Goal: Transaction & Acquisition: Purchase product/service

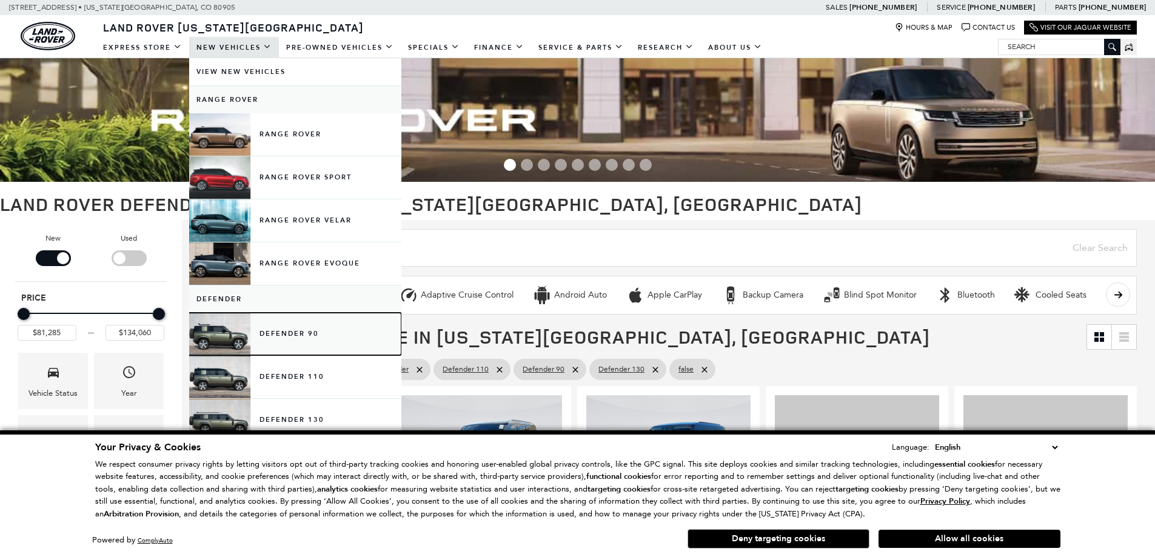
click at [295, 336] on link "Defender 90" at bounding box center [295, 334] width 212 height 42
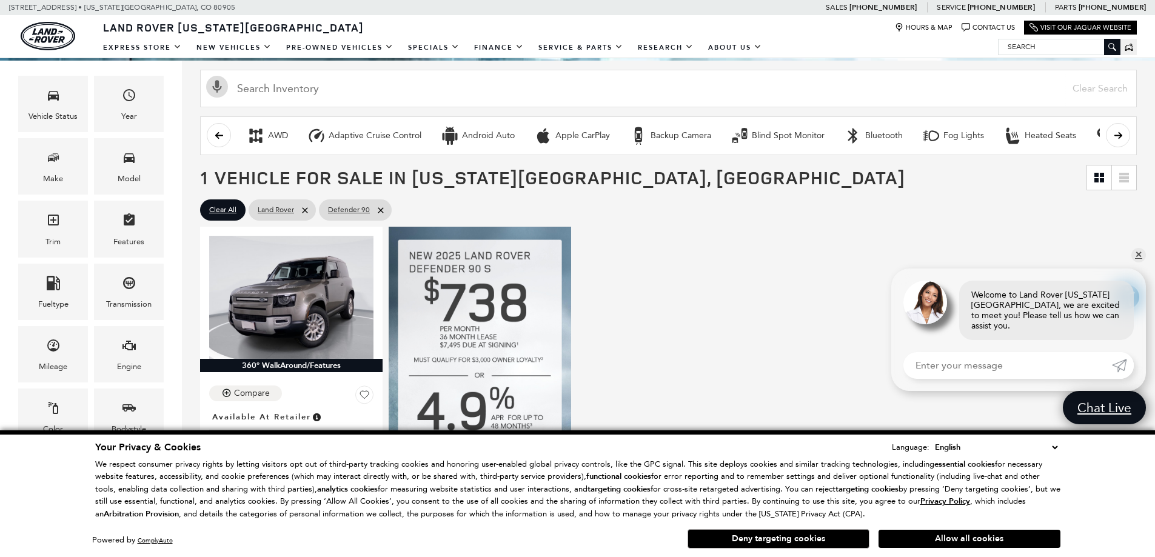
scroll to position [182, 0]
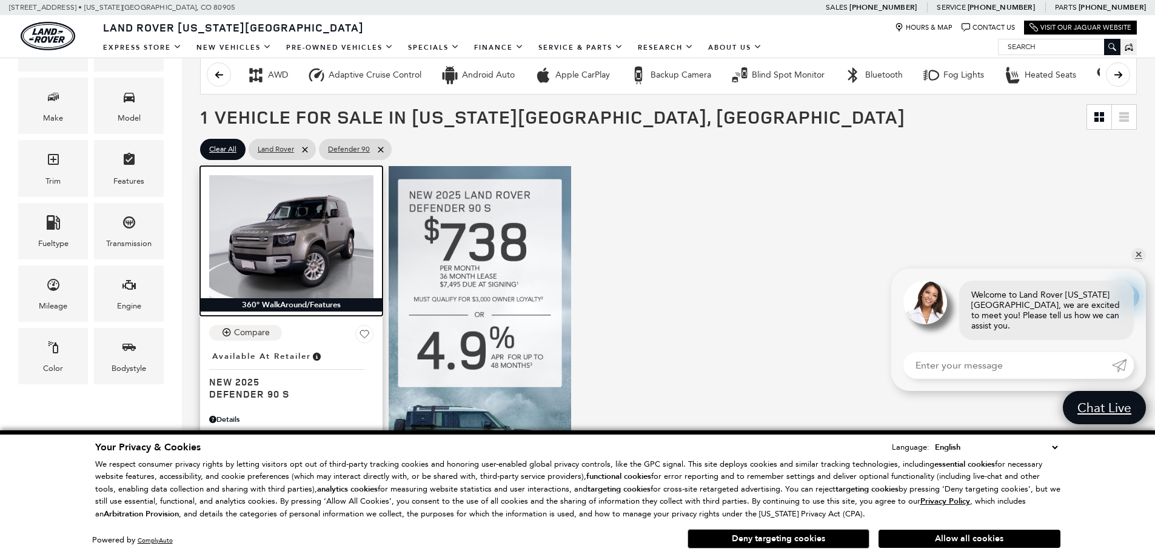
click at [265, 199] on img at bounding box center [291, 236] width 164 height 123
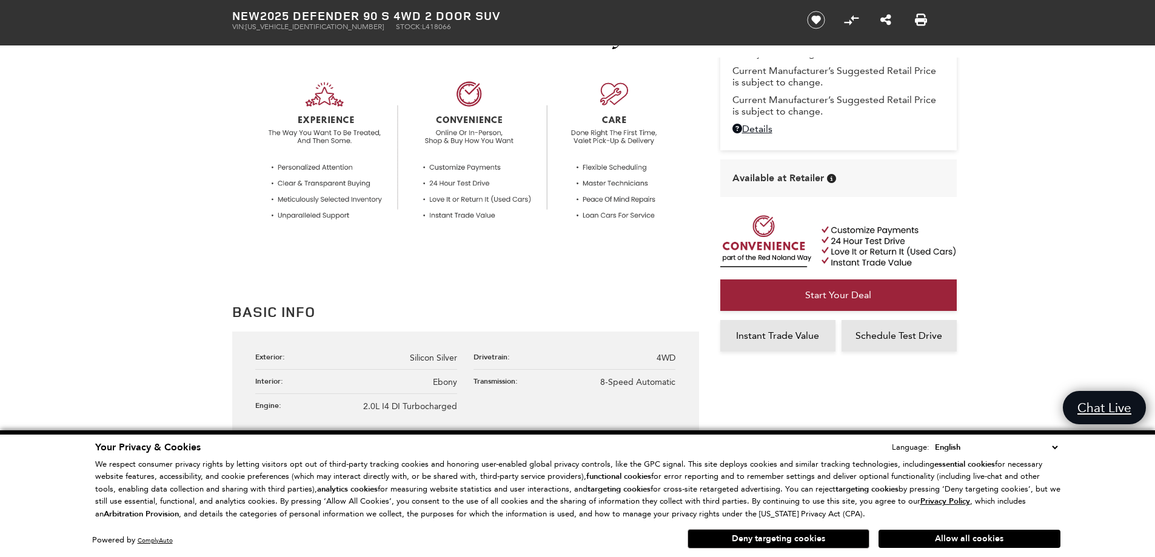
scroll to position [249, 0]
